Goal: Transaction & Acquisition: Obtain resource

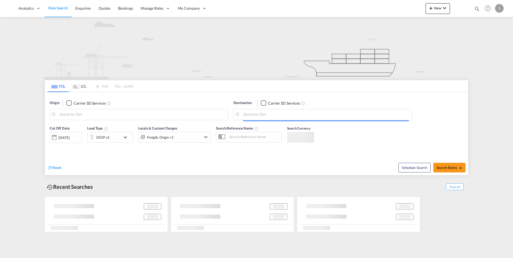
type input "[GEOGRAPHIC_DATA] ([GEOGRAPHIC_DATA]), [GEOGRAPHIC_DATA]"
type input "[PERSON_NAME] ([PERSON_NAME]), [GEOGRAPHIC_DATA]"
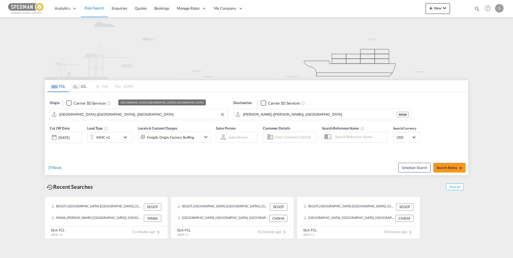
click at [144, 115] on input "[GEOGRAPHIC_DATA] ([GEOGRAPHIC_DATA]), [GEOGRAPHIC_DATA]" at bounding box center [142, 114] width 166 height 8
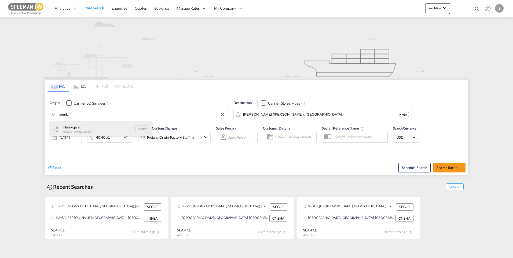
click at [103, 127] on div "Norrkoping [GEOGRAPHIC_DATA] SENRK" at bounding box center [101, 129] width 102 height 16
type input "Norrkoping, SENRK"
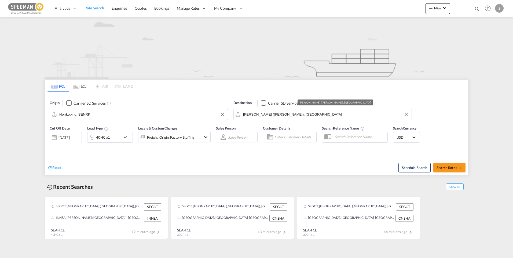
click at [320, 117] on input "[PERSON_NAME] ([PERSON_NAME]), [GEOGRAPHIC_DATA]" at bounding box center [326, 114] width 166 height 8
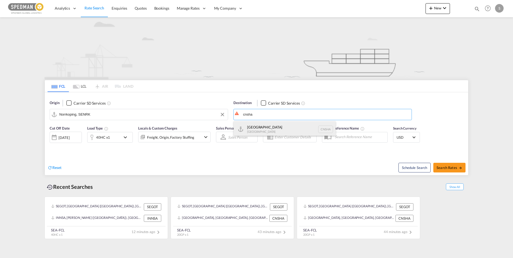
click at [264, 133] on div "Shanghai [GEOGRAPHIC_DATA] [GEOGRAPHIC_DATA]" at bounding box center [285, 129] width 102 height 16
type input "[GEOGRAPHIC_DATA], [GEOGRAPHIC_DATA]"
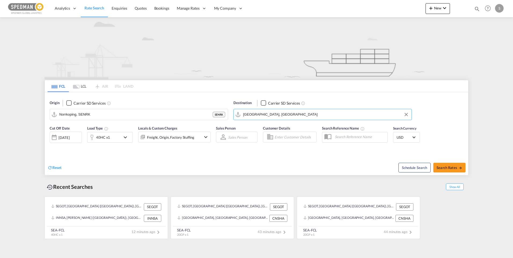
click at [124, 138] on md-icon "icon-chevron-down" at bounding box center [126, 137] width 9 height 6
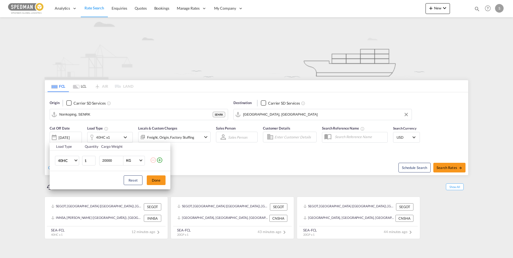
click at [158, 162] on md-icon "icon-plus-circle-outline" at bounding box center [159, 160] width 6 height 6
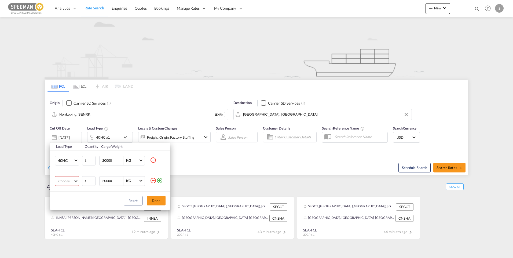
click at [73, 182] on md-select "Choose 20GP 40GP 40HC 45HC 20RE 40RE 40HR 20OT 40OT 20FR 40FR 40NR 20NR 45S 20T…" at bounding box center [67, 181] width 24 height 10
click at [70, 182] on md-option "20GP" at bounding box center [72, 181] width 36 height 13
click at [154, 201] on button "Done" at bounding box center [156, 201] width 19 height 10
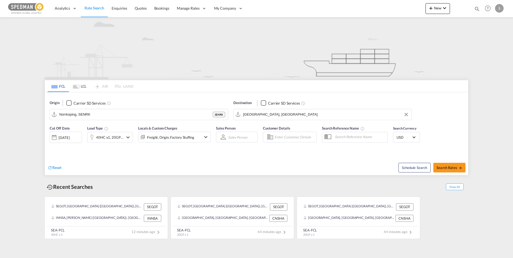
click at [206, 139] on md-icon "icon-chevron-down" at bounding box center [205, 137] width 6 height 6
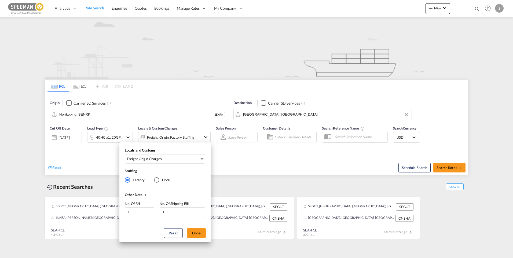
click at [206, 138] on div "Locals and Customs Freight , Origin Charges Clear All Select All Freight Origin…" at bounding box center [256, 129] width 513 height 258
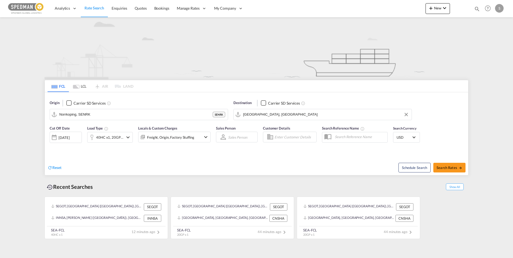
click at [206, 136] on md-icon "icon-chevron-down" at bounding box center [205, 137] width 6 height 6
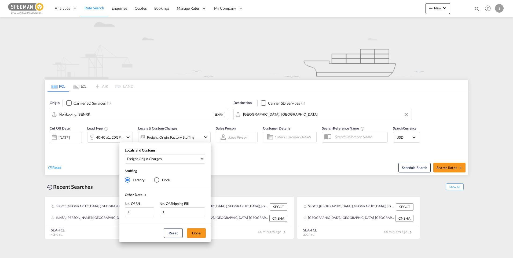
click at [242, 174] on div "Locals and Customs Freight , Origin Charges Clear All Select All Freight Origin…" at bounding box center [256, 129] width 513 height 258
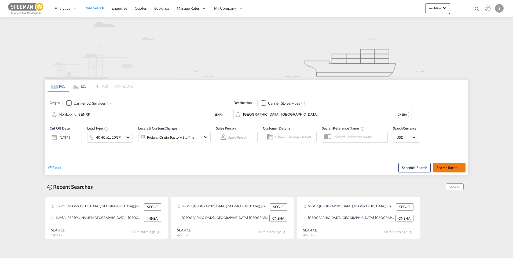
click at [447, 168] on span "Search Rates" at bounding box center [449, 167] width 26 height 4
type input "SENRK to CNSHA / [DATE]"
